Goal: Navigation & Orientation: Go to known website

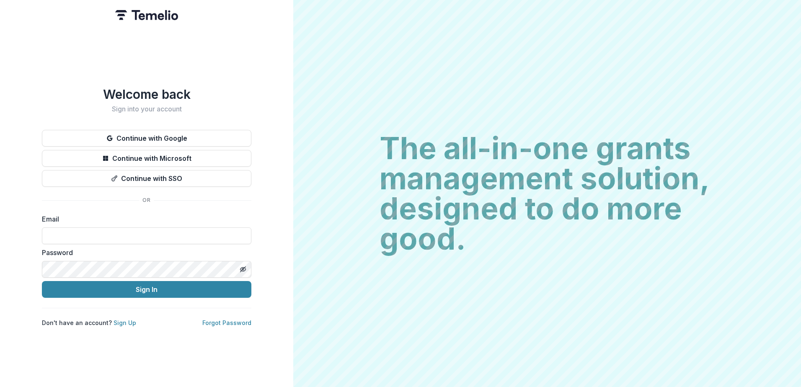
type input "**********"
click at [209, 199] on div "**********" at bounding box center [146, 207] width 209 height 240
drag, startPoint x: 759, startPoint y: 285, endPoint x: 727, endPoint y: 277, distance: 32.8
click at [759, 285] on div "The all-in-one grants management solution, designed to do more good. The all-in…" at bounding box center [547, 193] width 508 height 387
